Goal: Transaction & Acquisition: Purchase product/service

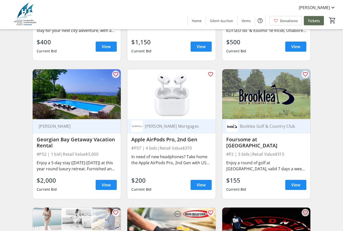
scroll to position [297, 0]
click at [161, 198] on div "[PERSON_NAME] Mortgages Apple AirPods Pro, 2nd Gen #P57 | 4 bids | Retail Value…" at bounding box center [171, 159] width 88 height 80
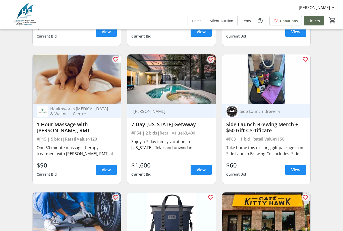
scroll to position [1001, 0]
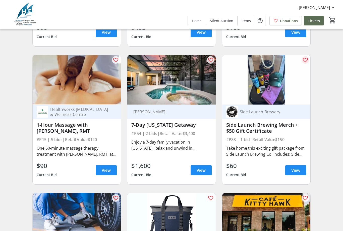
click at [308, 58] on mat-icon "favorite_outline" at bounding box center [306, 60] width 6 height 6
click at [308, 57] on mat-icon "favorite" at bounding box center [306, 60] width 6 height 6
click at [309, 60] on img at bounding box center [266, 80] width 88 height 50
click at [306, 63] on mat-icon "favorite_outline" at bounding box center [306, 60] width 6 height 6
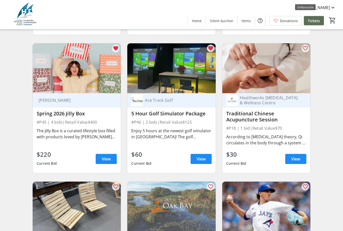
scroll to position [2667, 0]
click at [114, 54] on img at bounding box center [77, 68] width 88 height 50
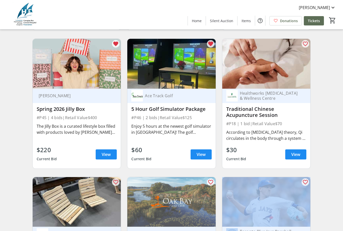
scroll to position [2672, 0]
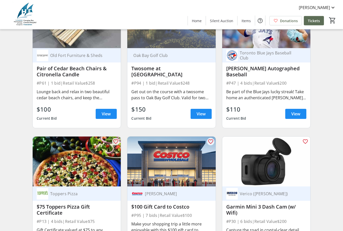
scroll to position [2850, 0]
click at [199, 111] on span "View" at bounding box center [201, 114] width 9 height 6
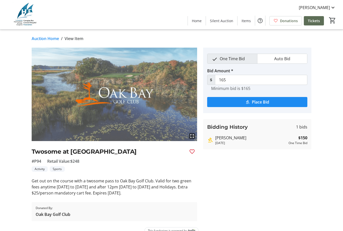
scroll to position [16, 0]
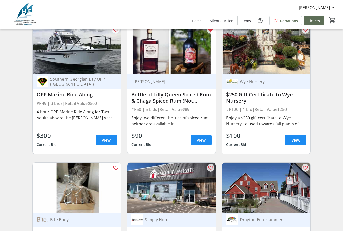
scroll to position [3237, 0]
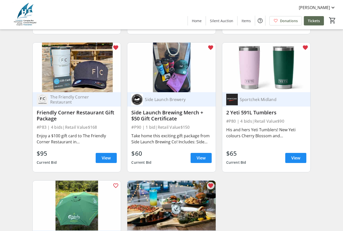
scroll to position [4454, 0]
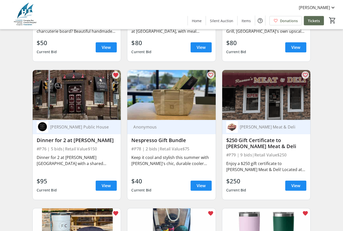
scroll to position [4284, 0]
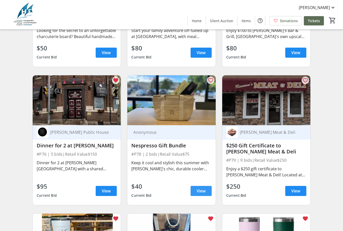
click at [202, 190] on span "View" at bounding box center [201, 191] width 9 height 6
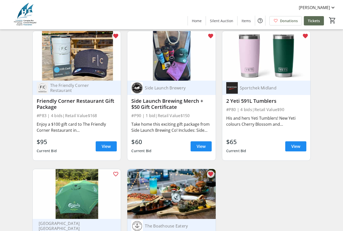
scroll to position [4465, 0]
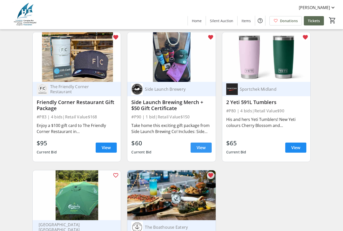
click at [199, 148] on span "View" at bounding box center [201, 147] width 9 height 6
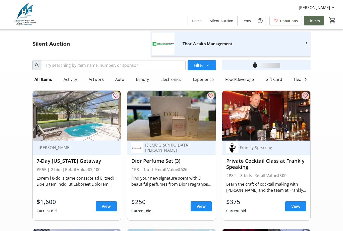
scroll to position [4465, 0]
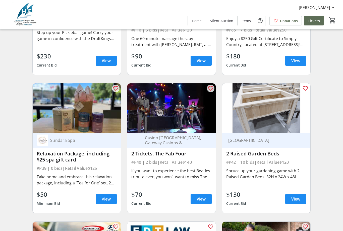
scroll to position [2351, 0]
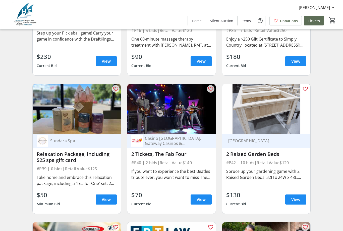
click at [269, 199] on div "$130 Current Bid View" at bounding box center [266, 199] width 80 height 18
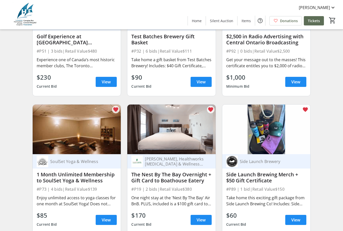
scroll to position [1640, 0]
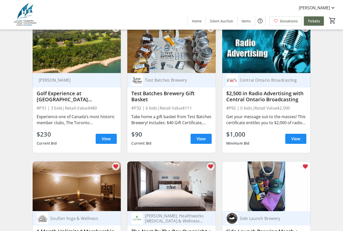
click at [265, 190] on img at bounding box center [266, 186] width 88 height 50
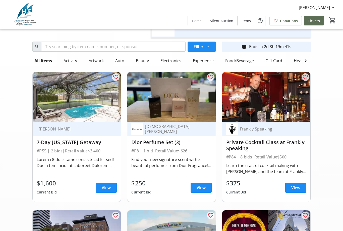
scroll to position [0, 0]
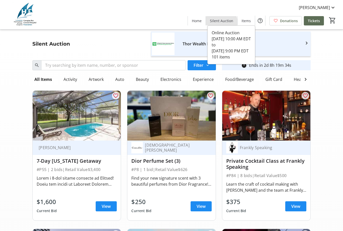
click at [222, 22] on span "Silent Auction" at bounding box center [221, 20] width 23 height 5
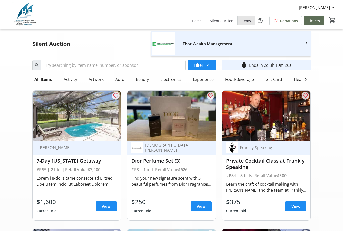
click at [248, 23] on span "Items" at bounding box center [246, 20] width 9 height 5
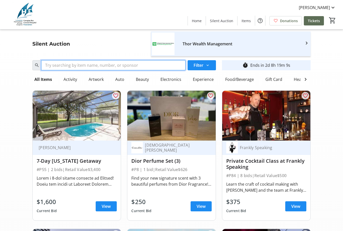
click at [103, 68] on input "Search" at bounding box center [113, 65] width 144 height 10
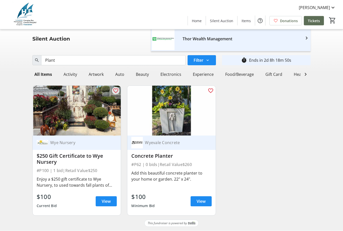
scroll to position [16, 0]
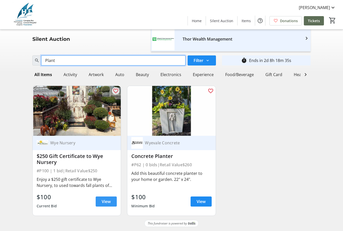
type input "Plant"
click at [106, 198] on span "View" at bounding box center [106, 201] width 9 height 6
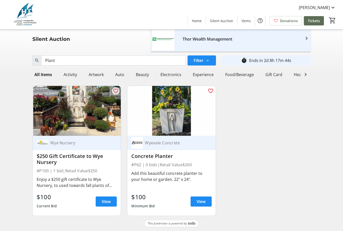
scroll to position [16, 0]
click at [177, 169] on div "Add this beautiful concrete planter to your home or garden. 22" x 24"." at bounding box center [171, 179] width 80 height 20
click at [170, 161] on div "#P62 | 0 bids | Retail Value $260" at bounding box center [171, 164] width 80 height 7
click at [202, 198] on span "View" at bounding box center [201, 201] width 9 height 6
